Goal: Transaction & Acquisition: Purchase product/service

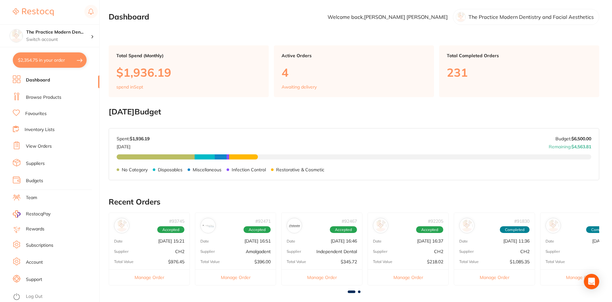
click at [40, 78] on link "Dashboard" at bounding box center [38, 80] width 24 height 6
click at [36, 98] on link "Browse Products" at bounding box center [43, 97] width 35 height 6
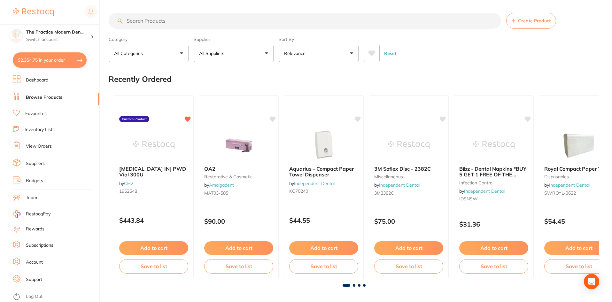
click at [259, 24] on input "search" at bounding box center [305, 21] width 392 height 16
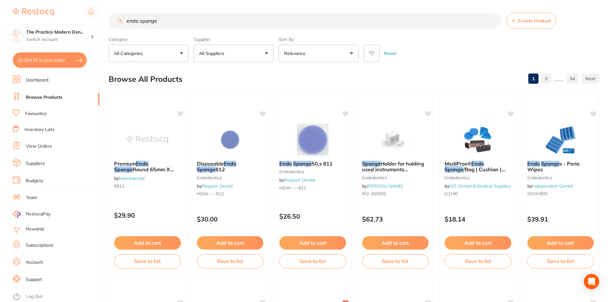
click at [249, 52] on button "All Suppliers" at bounding box center [234, 53] width 80 height 17
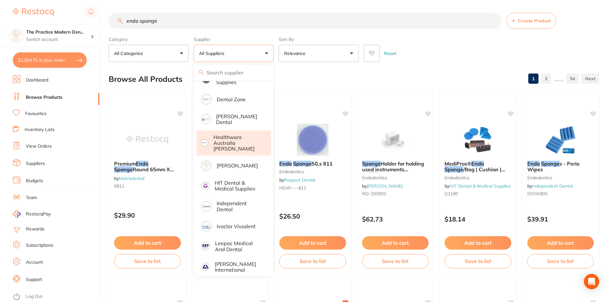
scroll to position [224, 0]
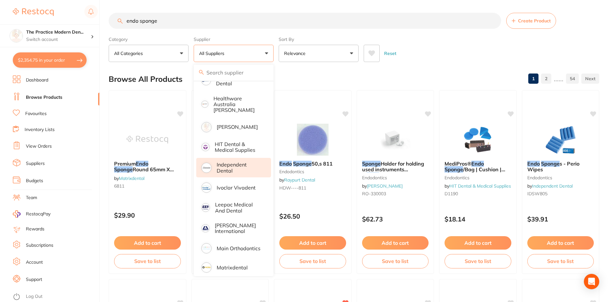
click at [235, 170] on li "Independent Dental" at bounding box center [233, 167] width 75 height 19
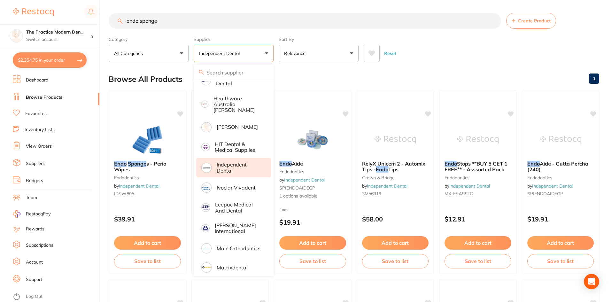
click at [462, 52] on div "Reset" at bounding box center [478, 51] width 230 height 22
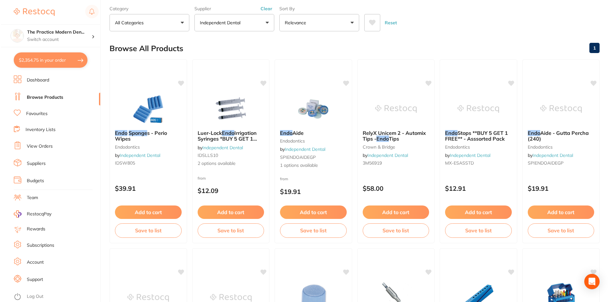
scroll to position [0, 0]
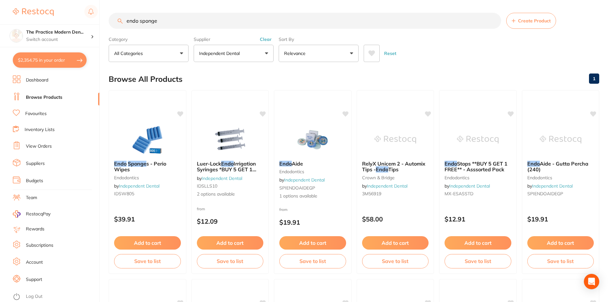
drag, startPoint x: 159, startPoint y: 23, endPoint x: 123, endPoint y: 14, distance: 37.3
click at [123, 14] on input "endo sponge" at bounding box center [305, 21] width 392 height 16
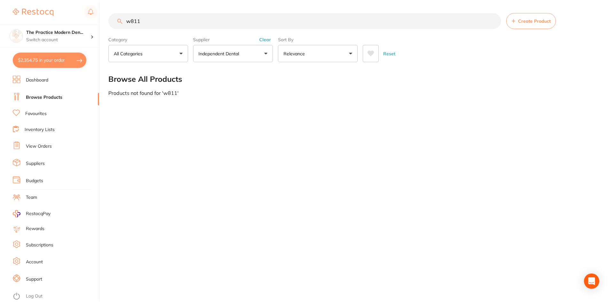
scroll to position [27, 0]
click at [128, 19] on input "w811" at bounding box center [305, 21] width 393 height 16
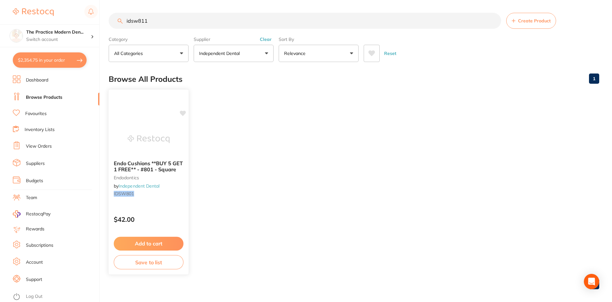
click at [145, 131] on img at bounding box center [148, 139] width 42 height 32
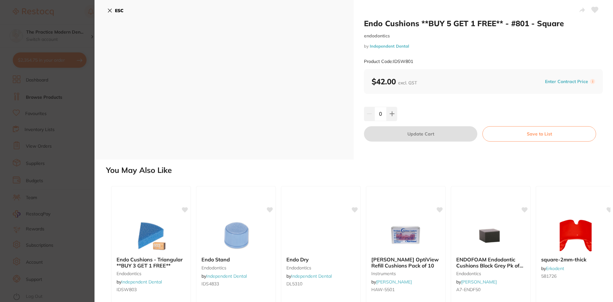
click at [115, 10] on b "ESC" at bounding box center [119, 11] width 9 height 6
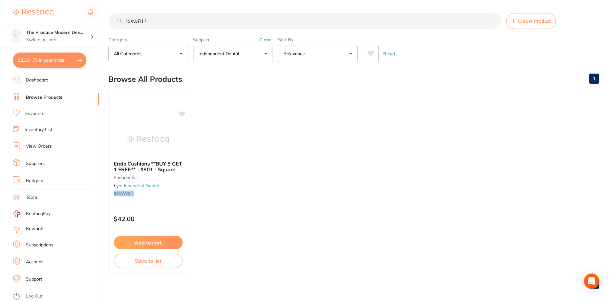
scroll to position [0, 0]
click at [157, 22] on input "idsw811" at bounding box center [305, 20] width 392 height 16
type input "idsw812"
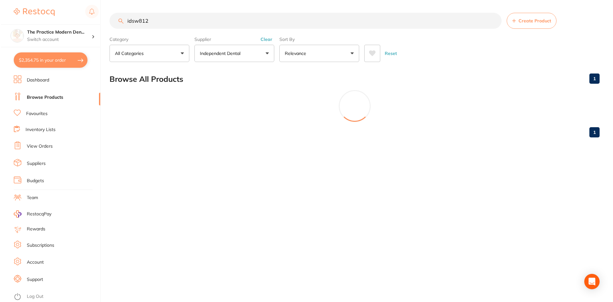
scroll to position [0, 0]
click at [263, 39] on button "Clear" at bounding box center [266, 39] width 16 height 6
click at [172, 19] on input "idsw812" at bounding box center [305, 21] width 393 height 16
drag, startPoint x: 168, startPoint y: 19, endPoint x: 116, endPoint y: 15, distance: 51.9
click at [116, 15] on input "idsw812" at bounding box center [305, 21] width 393 height 16
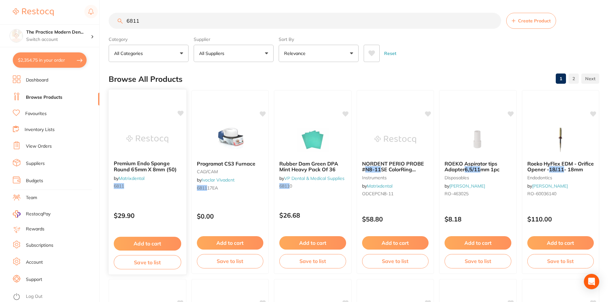
type input "6811"
click at [148, 240] on button "Add to cart" at bounding box center [147, 244] width 67 height 14
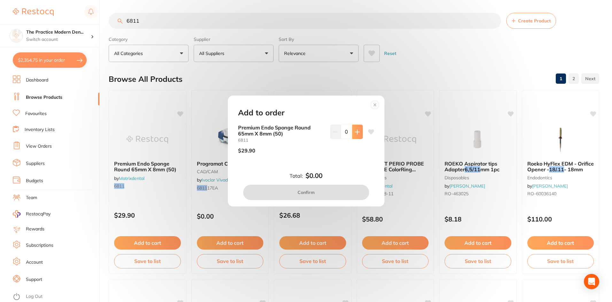
click at [354, 129] on button at bounding box center [357, 132] width 11 height 14
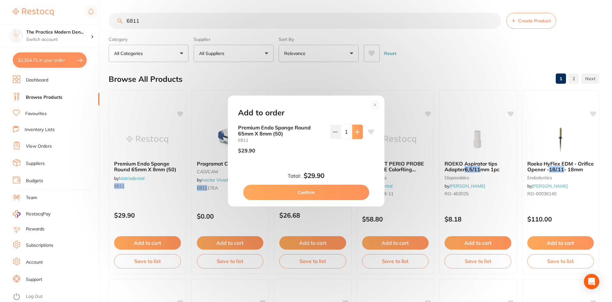
click at [354, 129] on button at bounding box center [357, 132] width 11 height 14
type input "2"
click at [311, 192] on button "Confirm" at bounding box center [306, 192] width 126 height 15
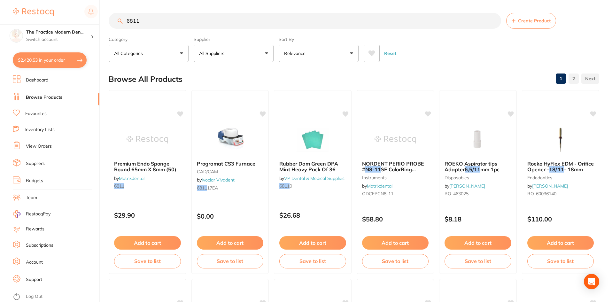
click at [60, 61] on button "$2,420.53 in your order" at bounding box center [50, 59] width 74 height 15
checkbox input "true"
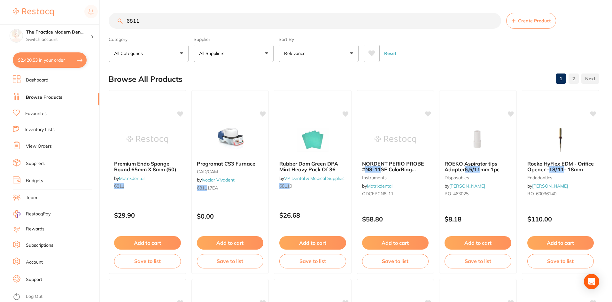
checkbox input "true"
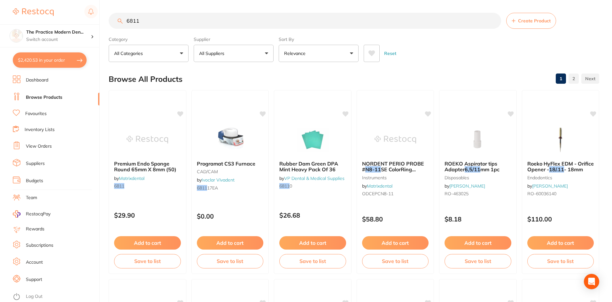
checkbox input "true"
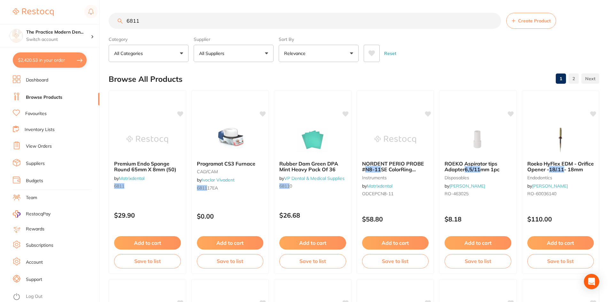
checkbox input "true"
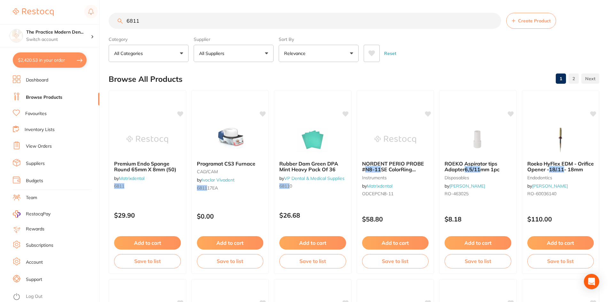
checkbox input "true"
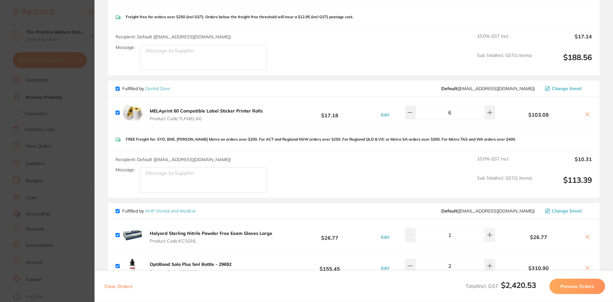
scroll to position [671, 0]
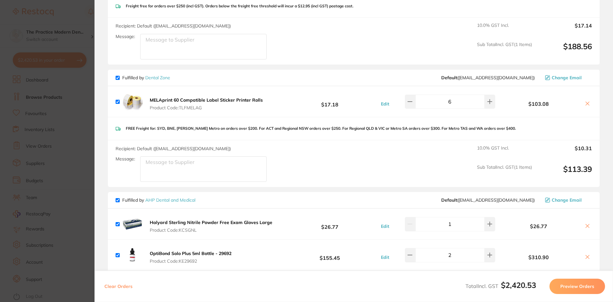
click at [195, 105] on span "Product Code: TLFMELAG" at bounding box center [206, 107] width 113 height 5
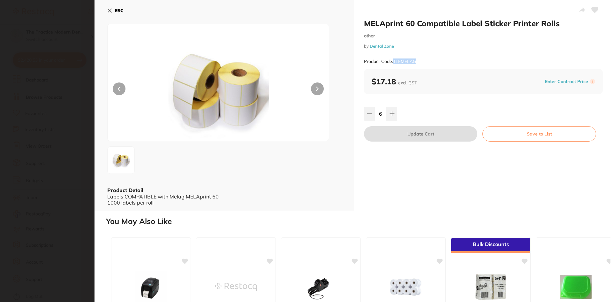
drag, startPoint x: 416, startPoint y: 62, endPoint x: 393, endPoint y: 62, distance: 23.0
click at [393, 62] on small "Product Code: TLFMELAG" at bounding box center [390, 61] width 52 height 5
copy small "TLFMELAG"
